Goal: Task Accomplishment & Management: Use online tool/utility

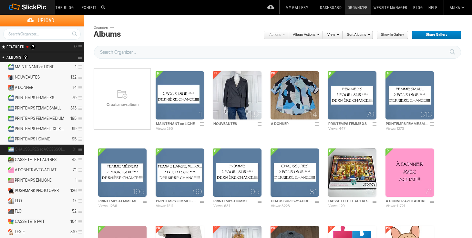
click at [53, 147] on span "CHAUSSURES et ACCESSOIRES" at bounding box center [40, 149] width 50 height 5
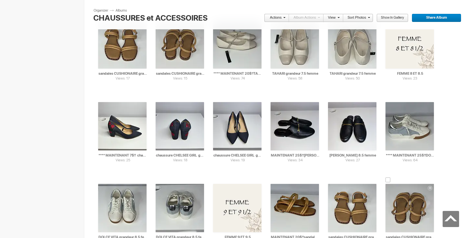
scroll to position [714, 0]
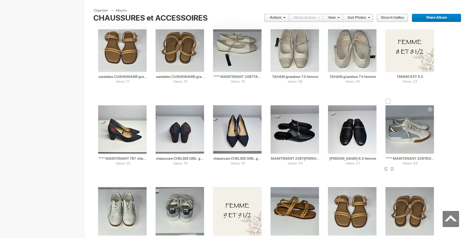
click at [389, 101] on div at bounding box center [387, 101] width 5 height 5
click at [161, 186] on td "Views: 50 AI DOLCE VITA grandeur 8.5 femme HTML: Direct: Forum: Photo ID: 21652…" at bounding box center [179, 211] width 48 height 74
click at [101, 185] on div at bounding box center [100, 183] width 5 height 5
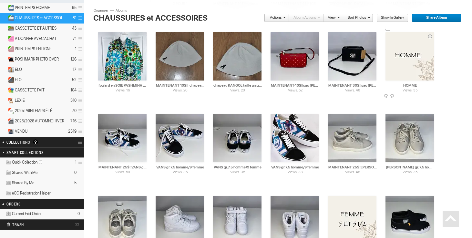
scroll to position [0, 0]
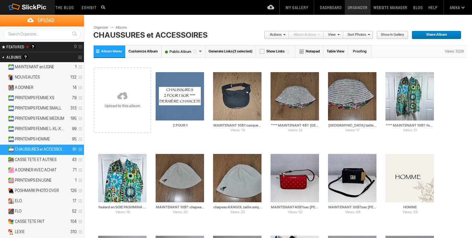
click at [281, 34] on link "Actions" at bounding box center [274, 35] width 21 height 8
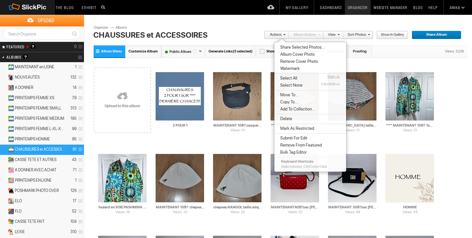
click at [296, 95] on span "Move To..." at bounding box center [288, 95] width 20 height 5
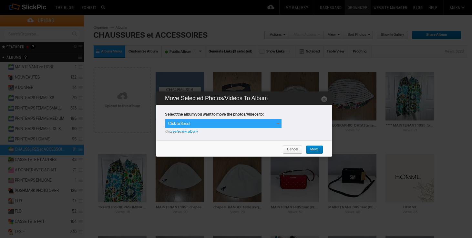
click at [277, 122] on span at bounding box center [277, 123] width 5 height 5
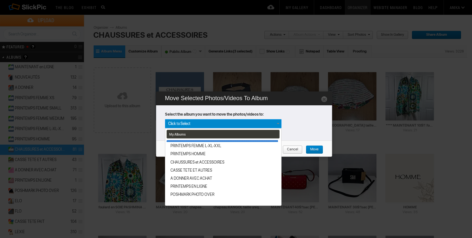
scroll to position [110, 0]
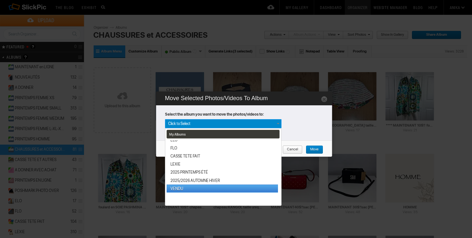
click at [193, 188] on link "VENDU" at bounding box center [221, 189] width 111 height 8
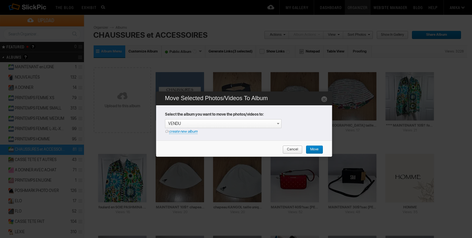
click at [317, 148] on span "Move" at bounding box center [311, 150] width 13 height 8
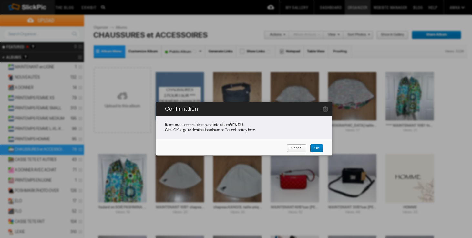
click at [299, 147] on span "Cancel" at bounding box center [293, 148] width 15 height 8
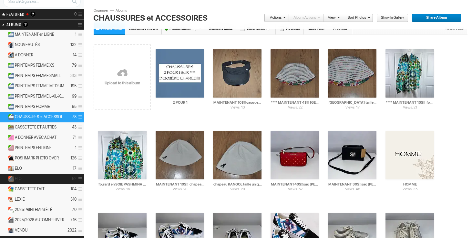
scroll to position [58, 0]
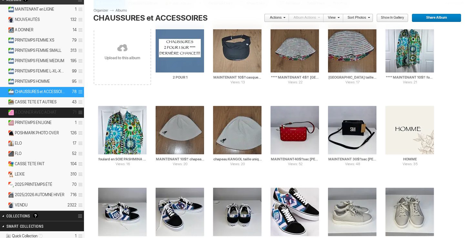
click at [44, 111] on span "A DONNER AVEC ACHAT" at bounding box center [36, 112] width 42 height 5
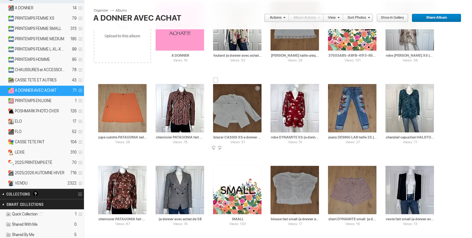
scroll to position [90, 0]
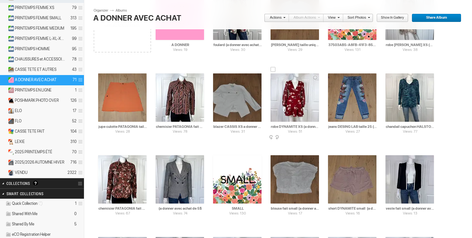
click at [271, 72] on div at bounding box center [272, 69] width 5 height 5
click at [274, 16] on link "Actions" at bounding box center [274, 18] width 21 height 8
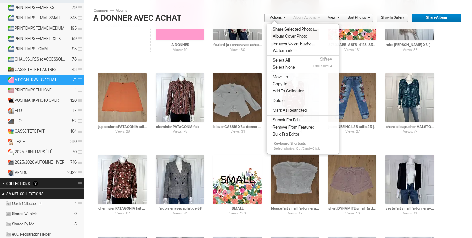
click at [279, 75] on span "Move To..." at bounding box center [281, 77] width 20 height 5
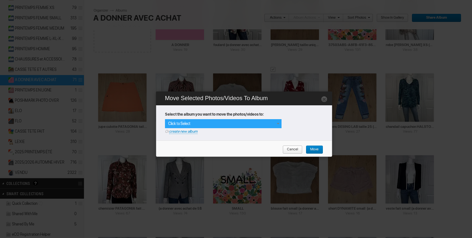
click at [278, 123] on span at bounding box center [277, 123] width 5 height 5
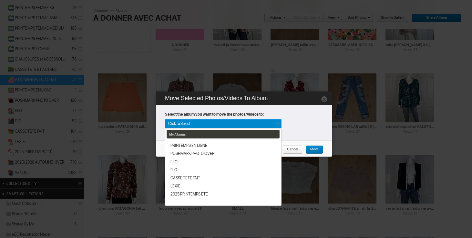
scroll to position [110, 0]
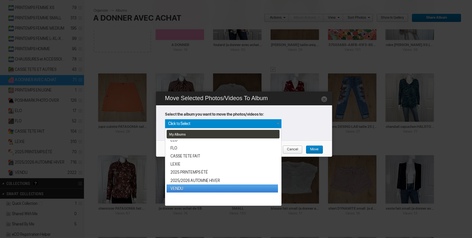
click at [180, 190] on link "VENDU" at bounding box center [221, 189] width 111 height 8
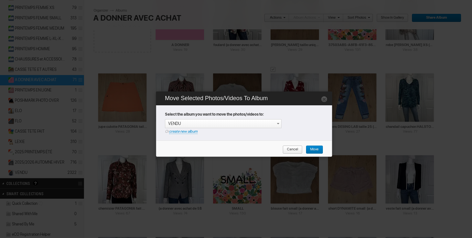
click at [316, 150] on span "Move" at bounding box center [311, 150] width 13 height 8
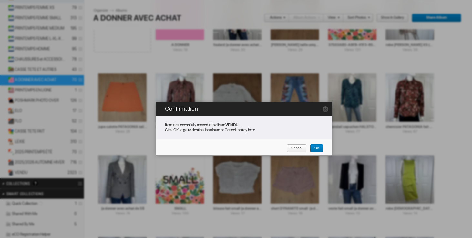
click at [298, 149] on span "Cancel" at bounding box center [293, 148] width 15 height 8
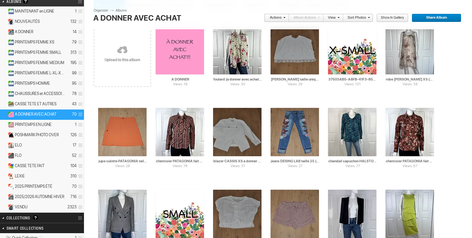
scroll to position [18, 0]
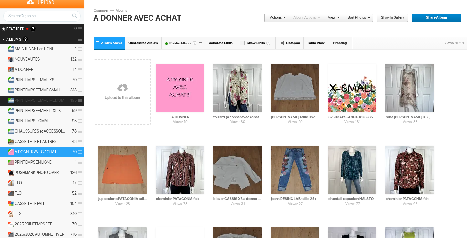
click at [49, 99] on span "PRINTEMPS FEMME MEDIUM" at bounding box center [39, 100] width 49 height 5
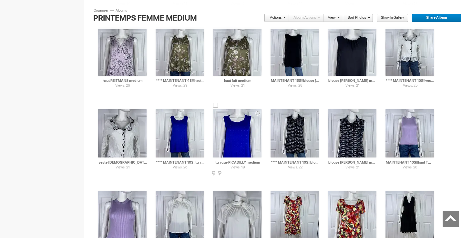
scroll to position [1206, 0]
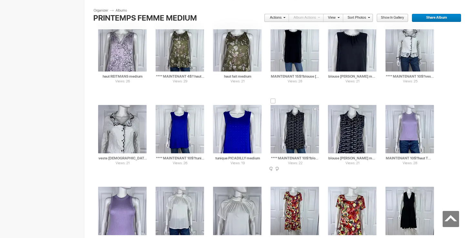
click at [274, 101] on div at bounding box center [272, 101] width 5 height 5
click at [331, 100] on div at bounding box center [330, 101] width 5 height 5
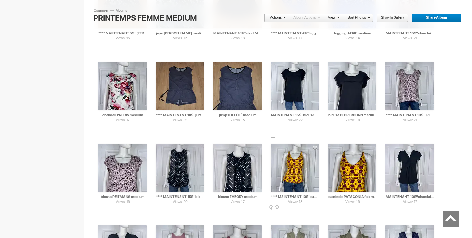
scroll to position [709, 0]
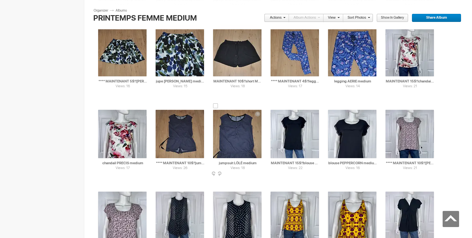
click at [217, 108] on div at bounding box center [215, 106] width 5 height 5
click at [159, 108] on div at bounding box center [157, 106] width 5 height 5
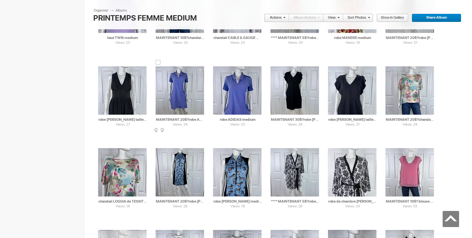
scroll to position [1410, 0]
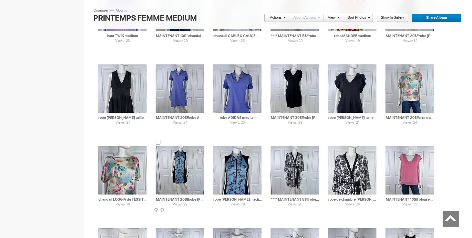
click at [160, 142] on div at bounding box center [157, 142] width 5 height 5
click at [216, 142] on div at bounding box center [215, 142] width 5 height 5
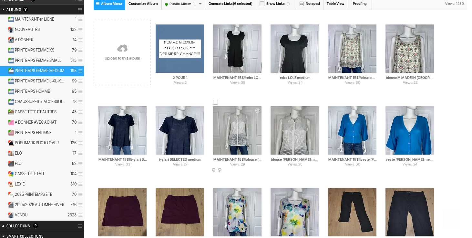
scroll to position [0, 0]
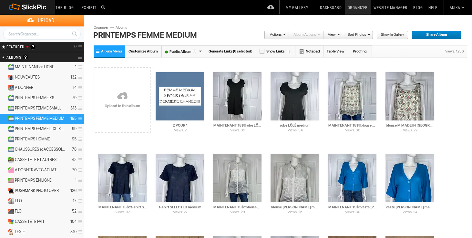
click at [283, 34] on span at bounding box center [283, 35] width 4 height 4
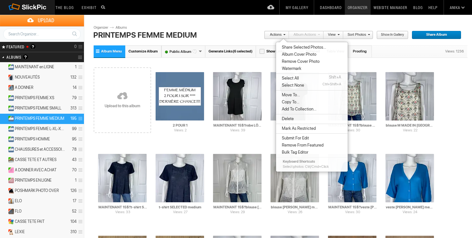
click at [284, 95] on span "Move To..." at bounding box center [290, 95] width 20 height 5
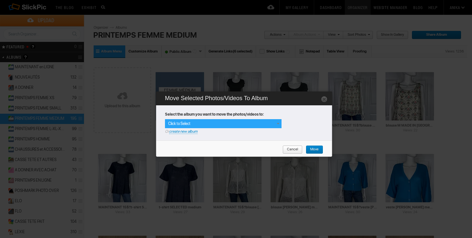
click at [277, 124] on span at bounding box center [277, 123] width 5 height 5
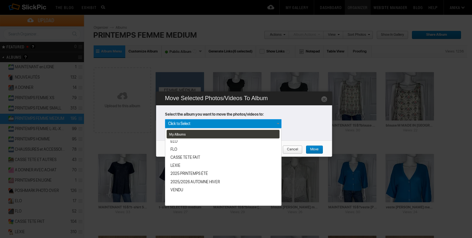
scroll to position [110, 0]
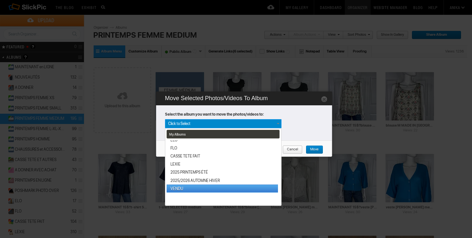
click at [183, 188] on link "VENDU" at bounding box center [221, 189] width 111 height 8
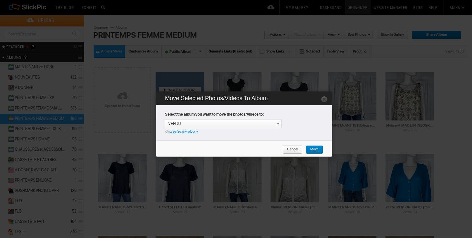
click at [313, 150] on span "Move" at bounding box center [311, 150] width 13 height 8
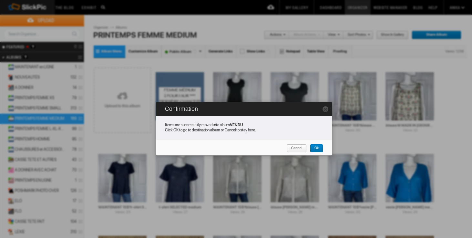
click at [302, 146] on link "Cancel" at bounding box center [296, 148] width 20 height 8
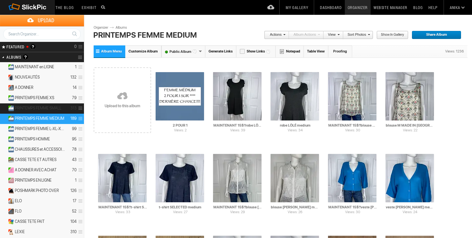
click at [64, 107] on details "PRINTEMPS FEMME SMALL 313" at bounding box center [42, 109] width 84 height 10
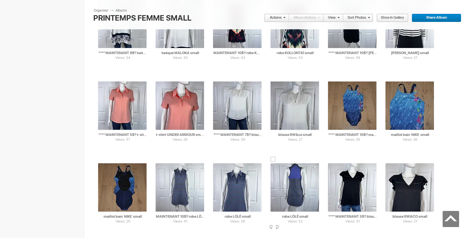
scroll to position [2151, 0]
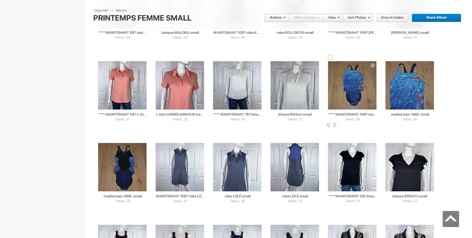
click at [331, 55] on div at bounding box center [330, 57] width 5 height 5
click at [389, 58] on div at bounding box center [387, 57] width 5 height 5
click at [100, 140] on div at bounding box center [100, 139] width 5 height 5
click at [101, 58] on div at bounding box center [100, 57] width 5 height 5
click at [158, 58] on div at bounding box center [157, 57] width 5 height 5
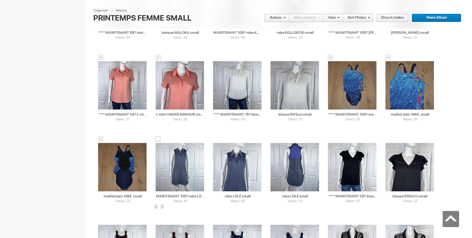
click at [160, 139] on div at bounding box center [157, 139] width 5 height 5
click at [213, 140] on div at bounding box center [215, 139] width 5 height 5
click at [274, 140] on div at bounding box center [272, 139] width 5 height 5
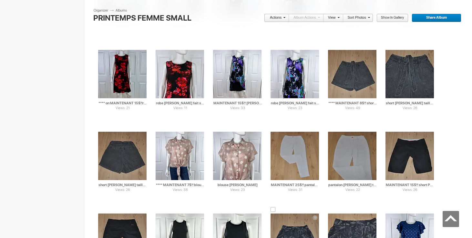
scroll to position [1634, 0]
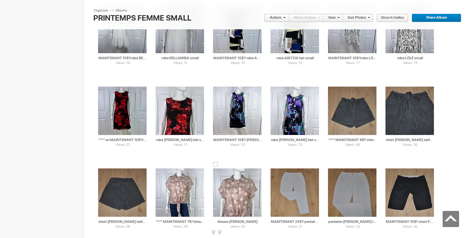
click at [216, 163] on div at bounding box center [215, 164] width 5 height 5
click at [159, 166] on div at bounding box center [157, 164] width 5 height 5
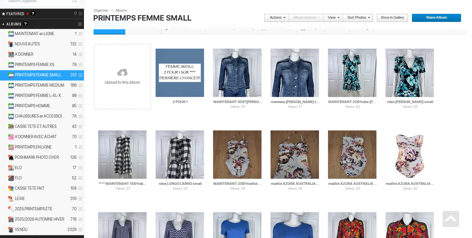
scroll to position [0, 0]
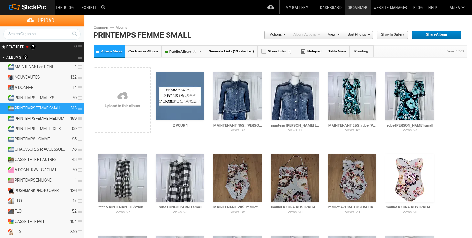
click at [282, 35] on span at bounding box center [283, 35] width 4 height 4
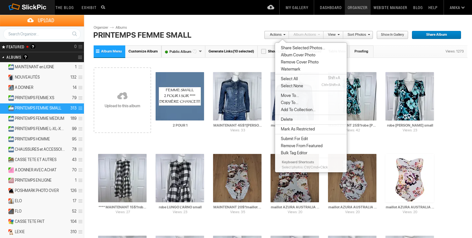
click at [292, 96] on span "Move To..." at bounding box center [289, 95] width 20 height 5
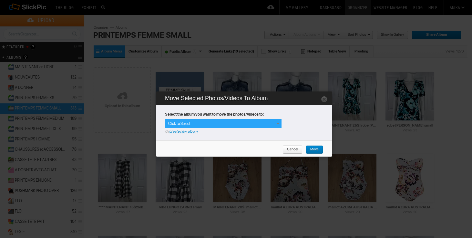
click at [275, 123] on span at bounding box center [277, 123] width 5 height 5
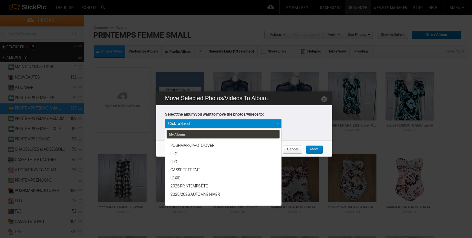
scroll to position [110, 0]
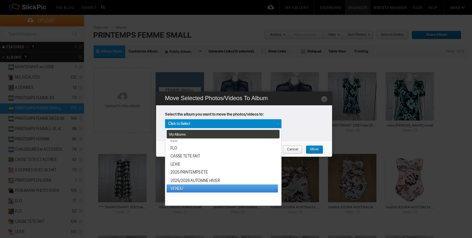
click at [183, 188] on link "VENDU" at bounding box center [221, 189] width 111 height 8
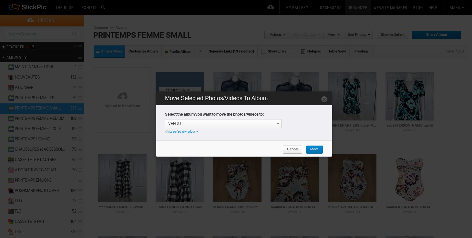
click at [319, 149] on link "Move" at bounding box center [313, 150] width 17 height 8
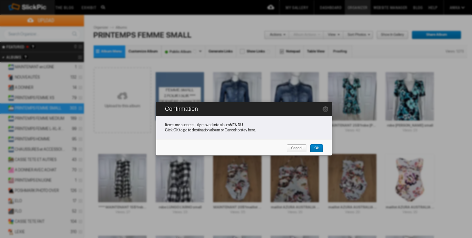
click at [302, 148] on link "Cancel" at bounding box center [296, 148] width 20 height 8
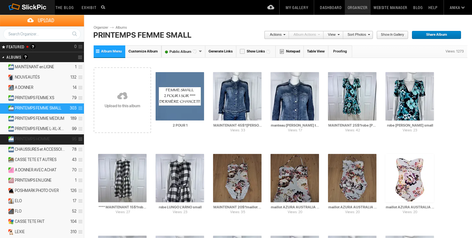
click at [48, 138] on span "PRINTEMPS HOMME" at bounding box center [32, 139] width 35 height 5
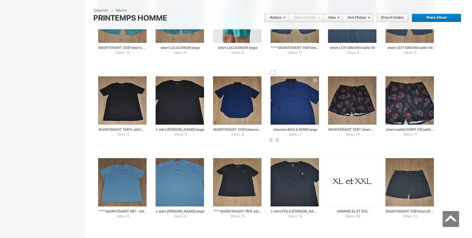
scroll to position [826, 0]
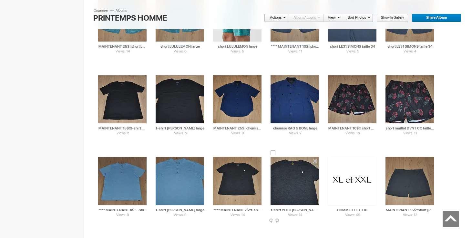
click at [274, 154] on div at bounding box center [272, 153] width 5 height 5
click at [216, 154] on div at bounding box center [215, 153] width 5 height 5
click at [283, 17] on span at bounding box center [283, 17] width 4 height 4
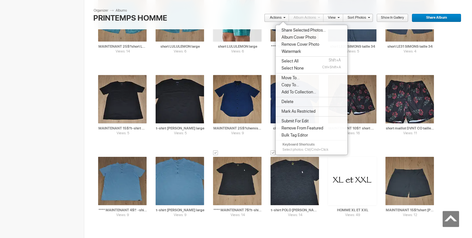
click at [294, 80] on span "Move To..." at bounding box center [289, 77] width 20 height 5
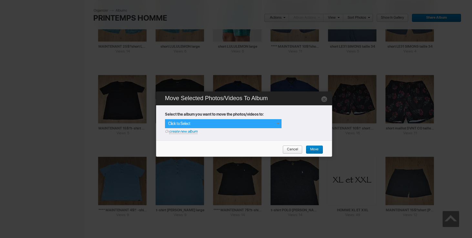
click at [275, 123] on span at bounding box center [277, 123] width 5 height 5
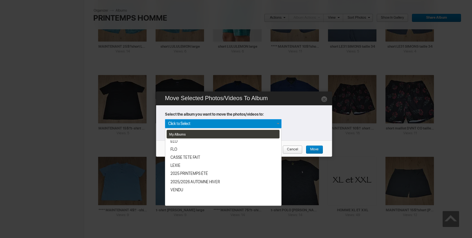
scroll to position [110, 0]
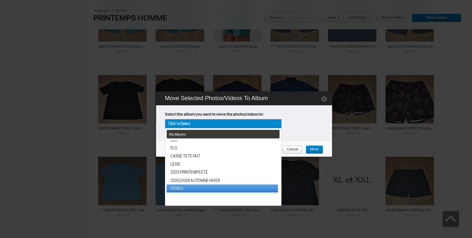
click at [177, 190] on link "VENDU" at bounding box center [221, 189] width 111 height 8
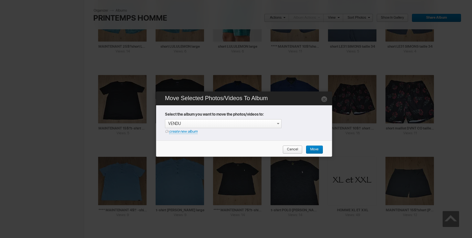
click at [313, 148] on span "Move" at bounding box center [311, 150] width 13 height 8
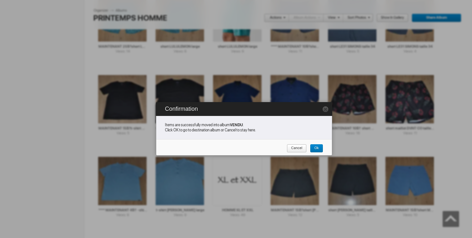
click at [296, 146] on span "Cancel" at bounding box center [293, 148] width 15 height 8
